Goal: Task Accomplishment & Management: Manage account settings

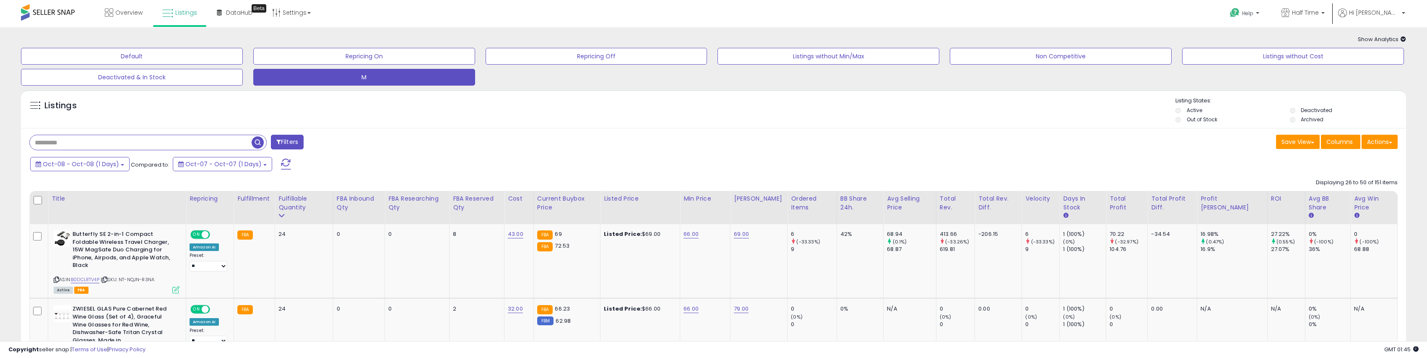
scroll to position [18, 0]
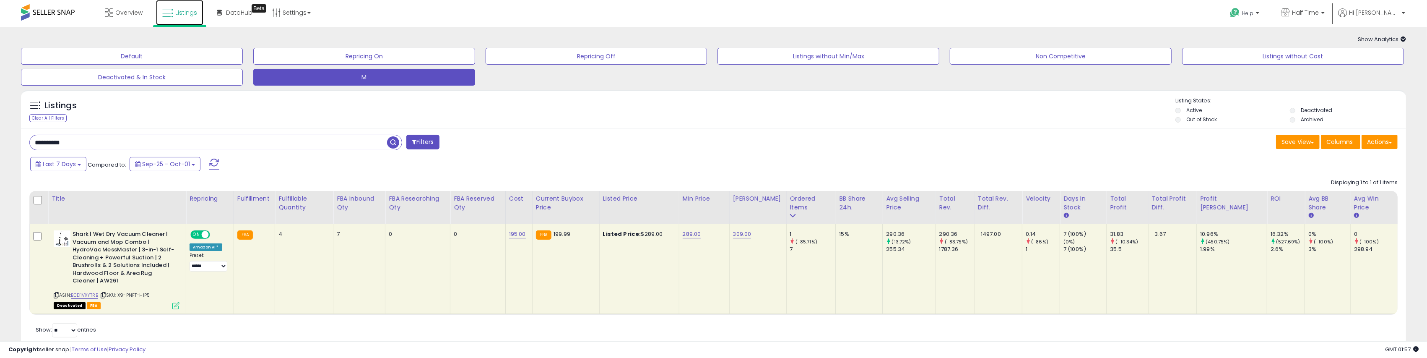
click at [185, 9] on span "Listings" at bounding box center [186, 12] width 22 height 8
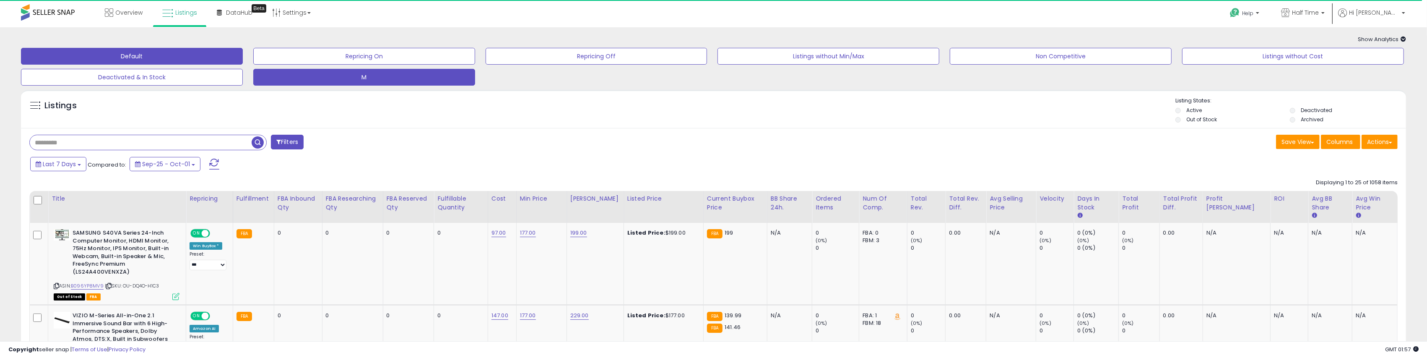
click at [352, 77] on button "M" at bounding box center [364, 77] width 222 height 17
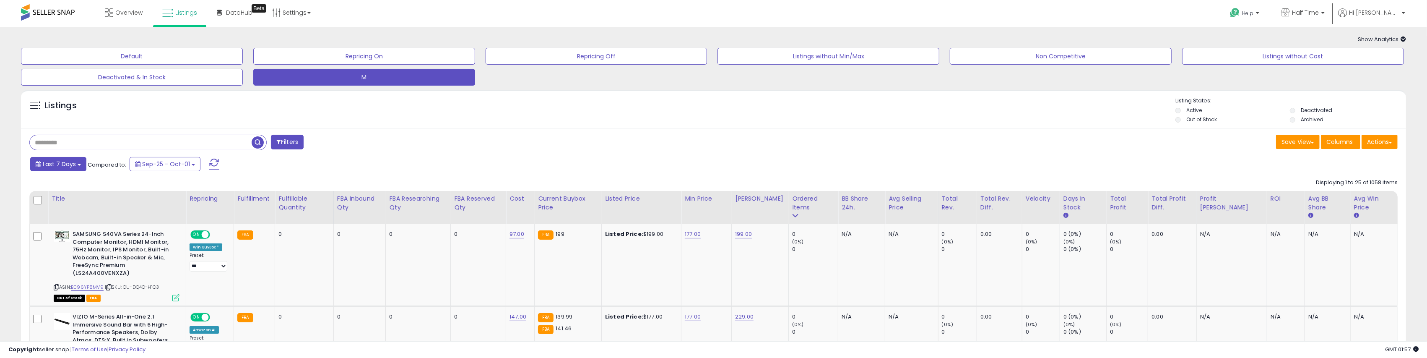
click at [68, 164] on span "Last 7 Days" at bounding box center [59, 164] width 33 height 8
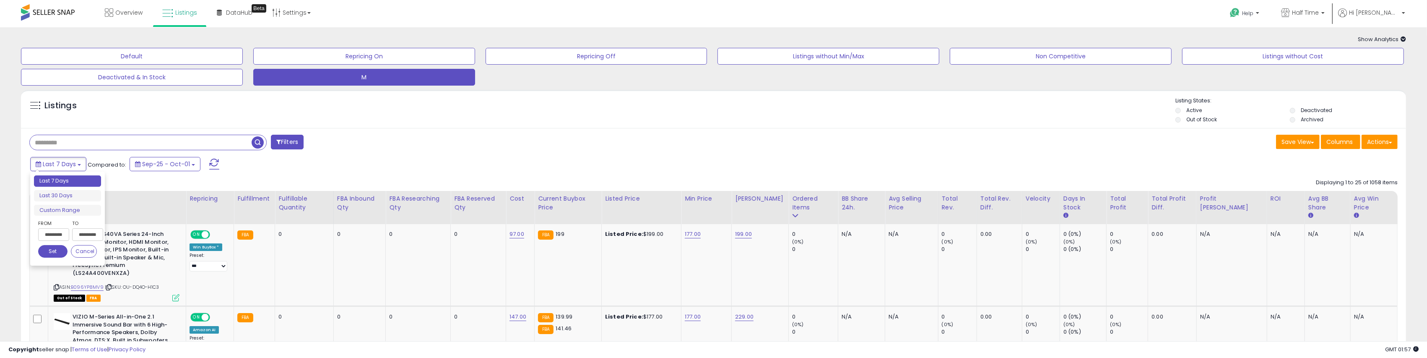
click at [62, 238] on input "**********" at bounding box center [53, 234] width 31 height 13
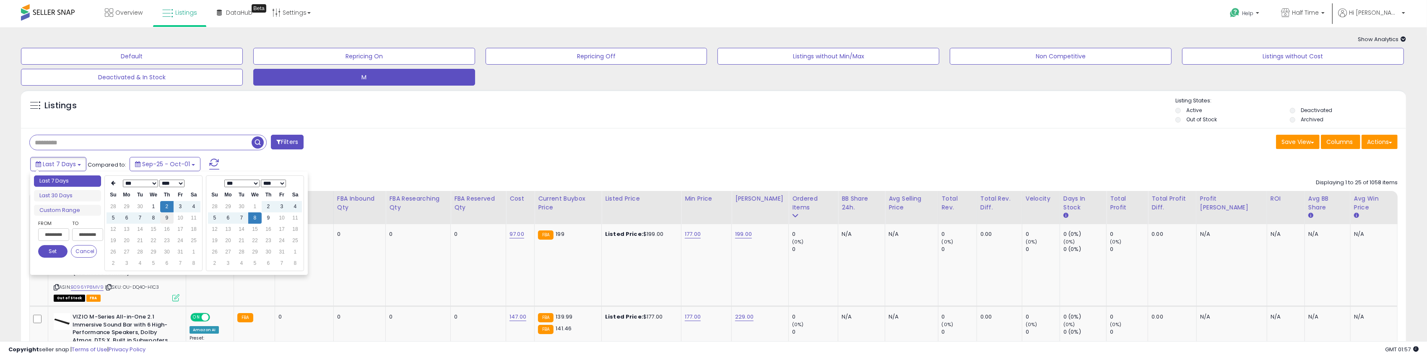
click at [169, 216] on td "9" at bounding box center [166, 217] width 13 height 11
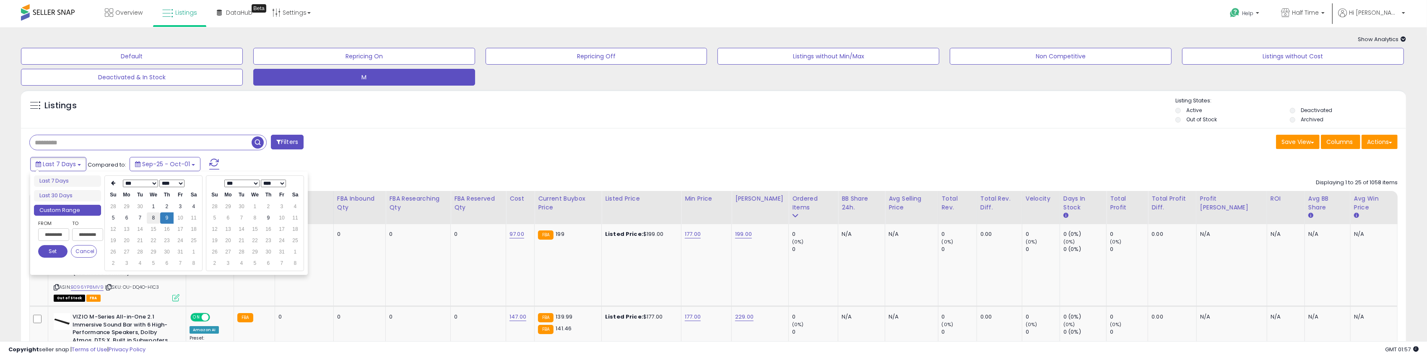
click at [152, 218] on td "8" at bounding box center [153, 217] width 13 height 11
type input "**********"
click at [56, 250] on button "Set" at bounding box center [52, 251] width 29 height 13
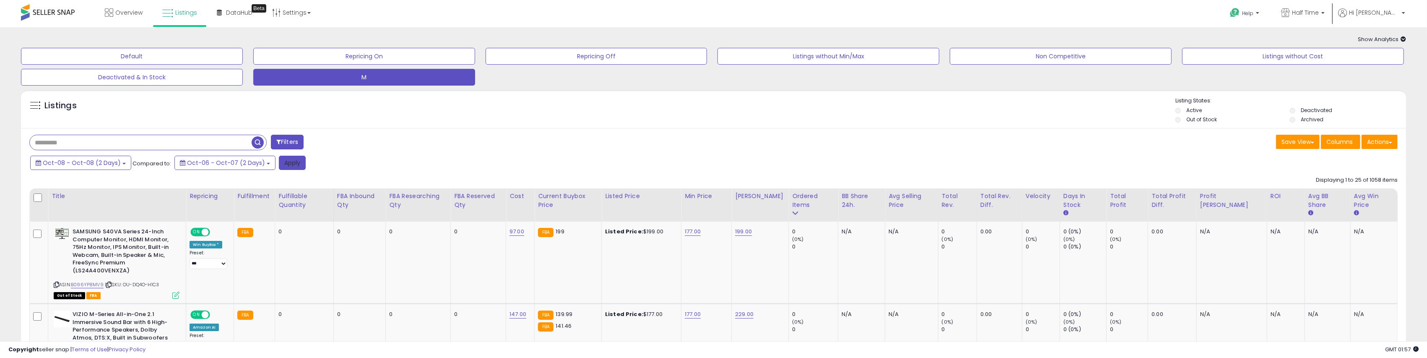
click at [284, 167] on button "Apply" at bounding box center [292, 163] width 27 height 14
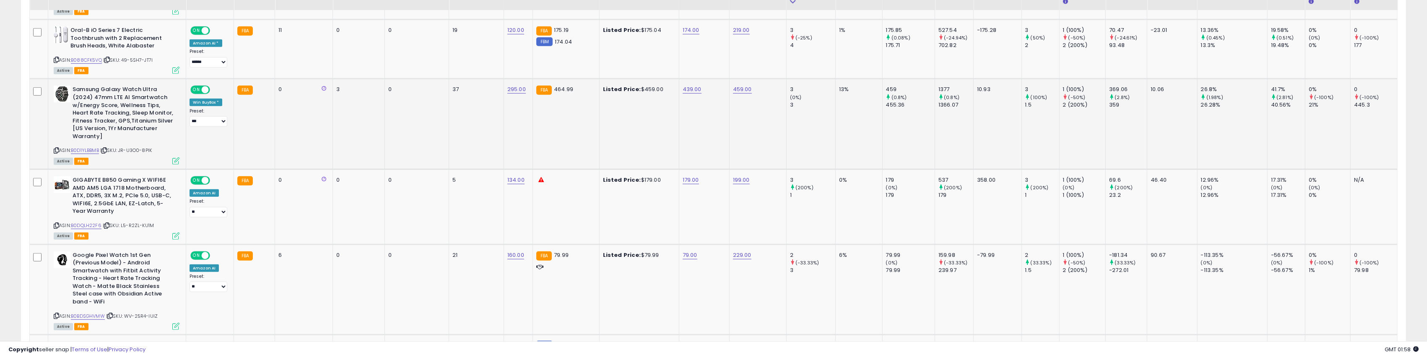
scroll to position [755, 0]
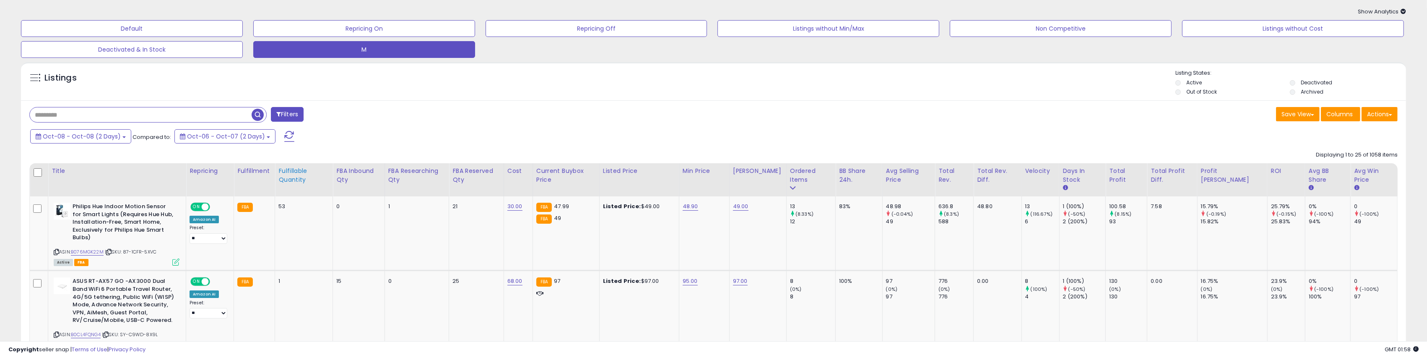
click at [281, 176] on div "Fulfillable Quantity" at bounding box center [303, 175] width 51 height 18
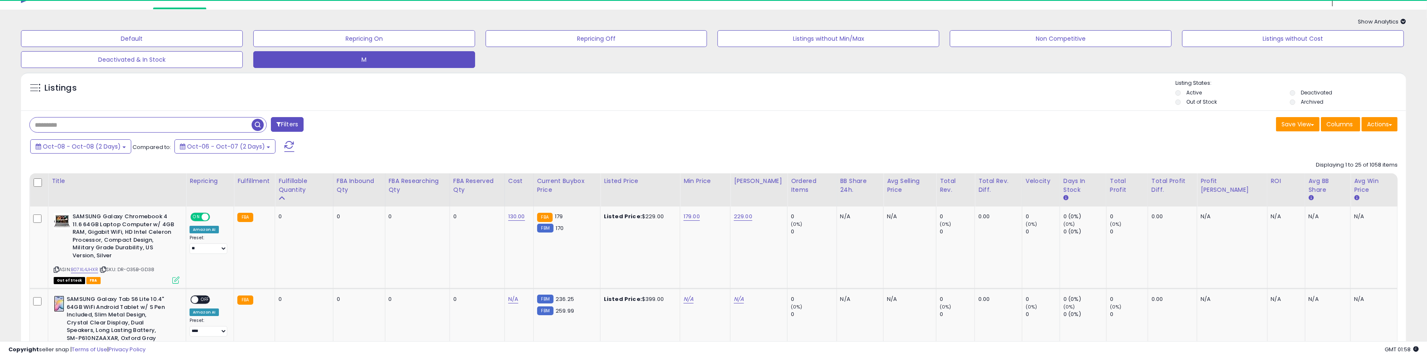
scroll to position [28, 0]
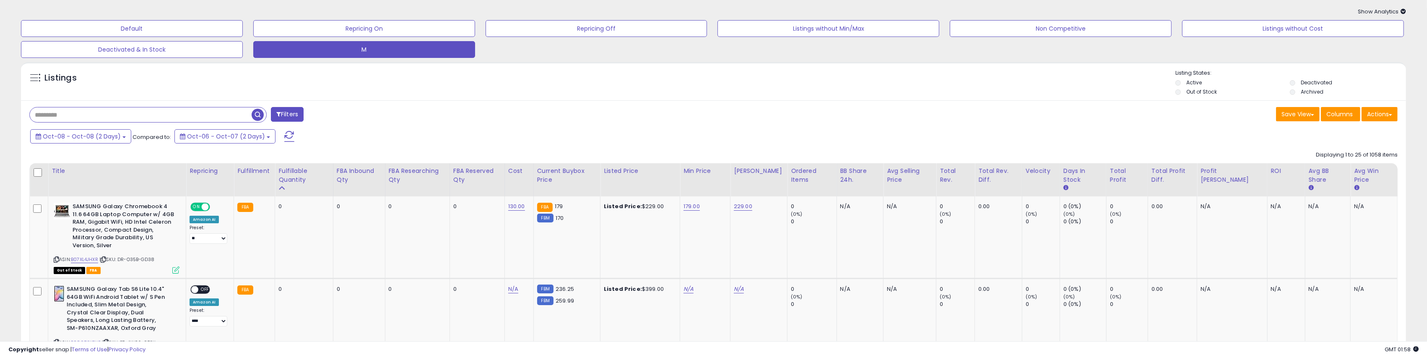
click at [1215, 90] on label "Out of Stock" at bounding box center [1202, 91] width 31 height 7
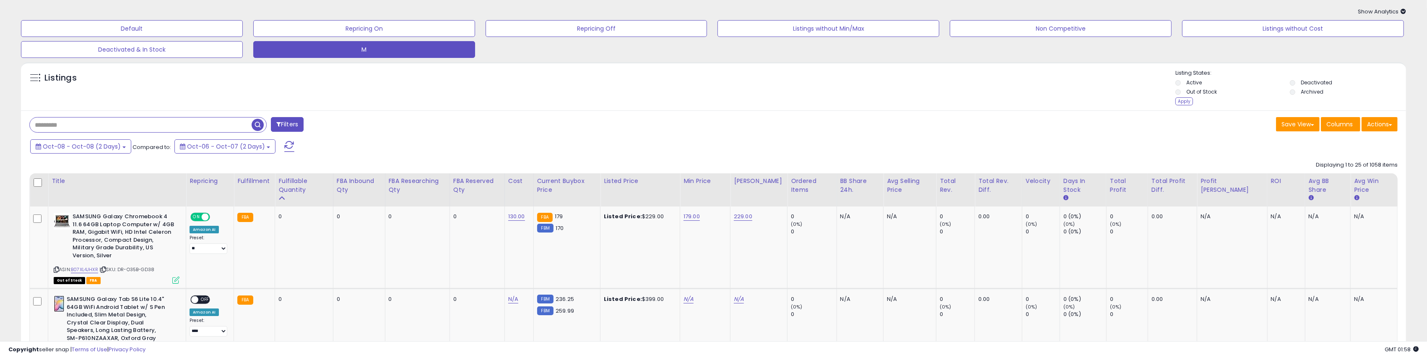
click at [1181, 107] on div "Listing States: Active Deactivated Out of Stock Archived Apply" at bounding box center [1290, 88] width 231 height 39
click at [1183, 101] on div "Apply" at bounding box center [1184, 101] width 18 height 8
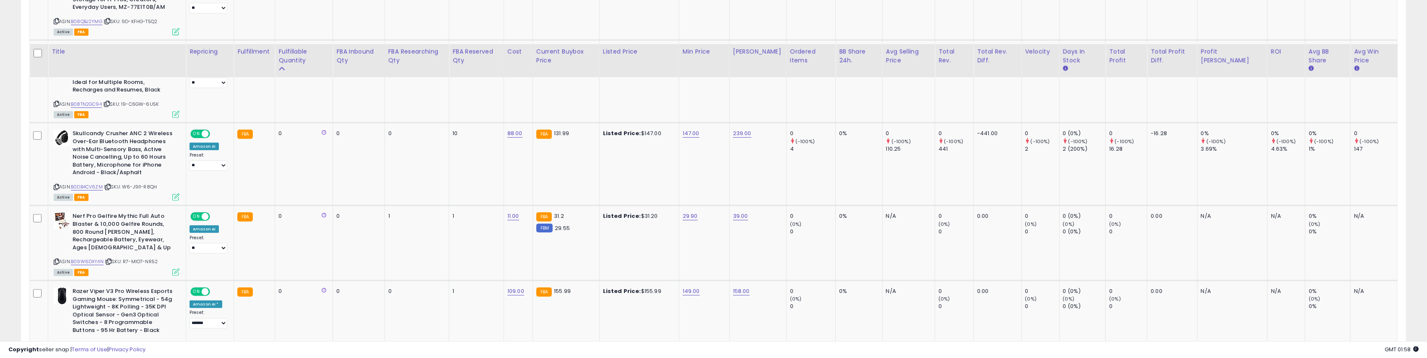
scroll to position [531, 0]
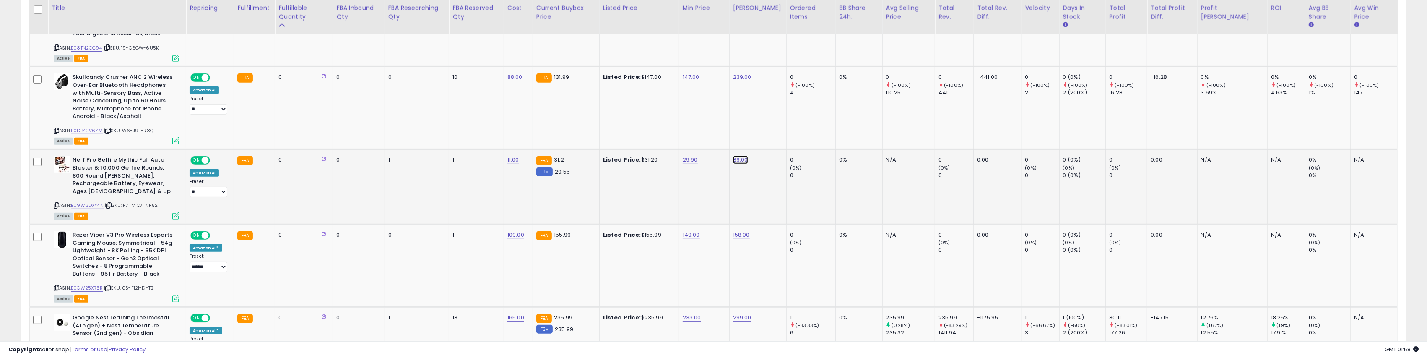
click at [748, 161] on link "39.00" at bounding box center [740, 160] width 15 height 8
click at [679, 133] on td "Listed Price: $147.00" at bounding box center [639, 108] width 80 height 83
click at [750, 231] on link "158.00" at bounding box center [741, 235] width 17 height 8
click at [717, 205] on input "******" at bounding box center [733, 206] width 75 height 14
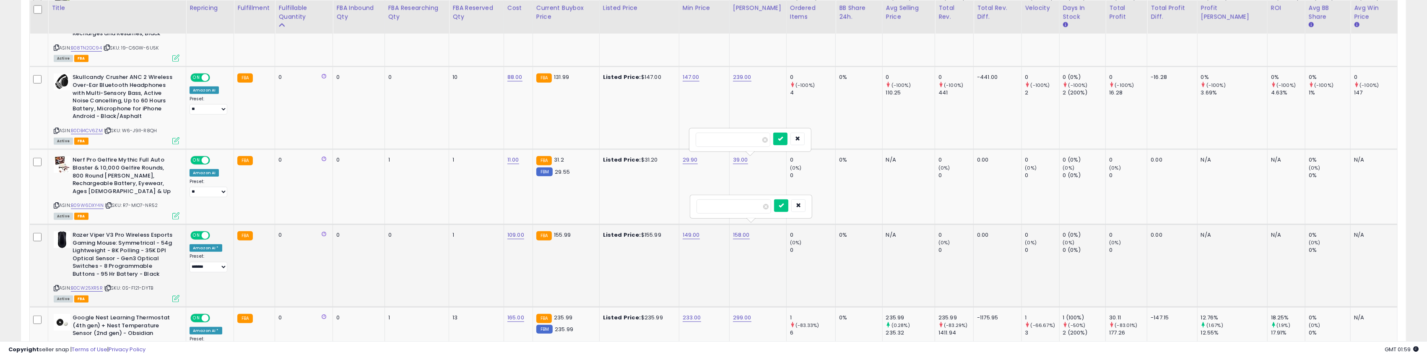
type input "***"
click button "submit" at bounding box center [781, 205] width 14 height 13
click at [805, 135] on button "button" at bounding box center [797, 138] width 14 height 13
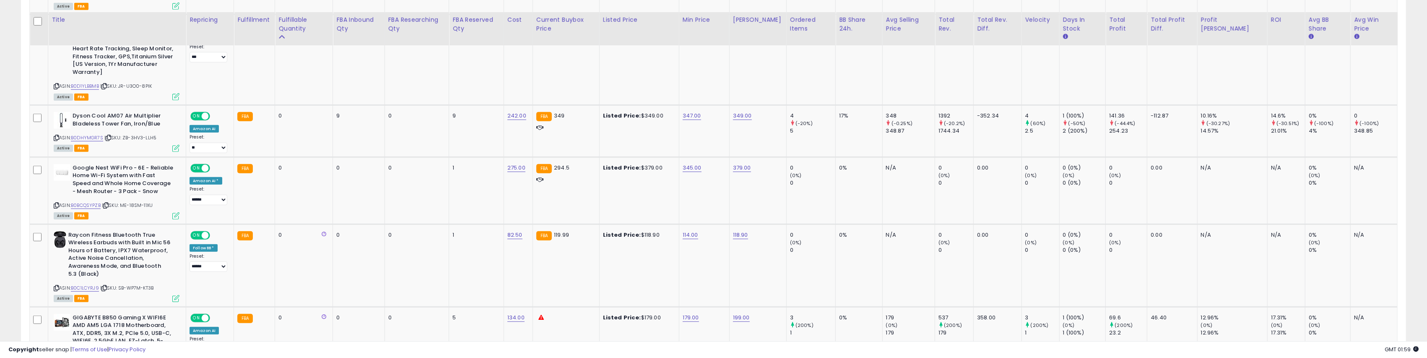
scroll to position [978, 0]
